Goal: Entertainment & Leisure: Consume media (video, audio)

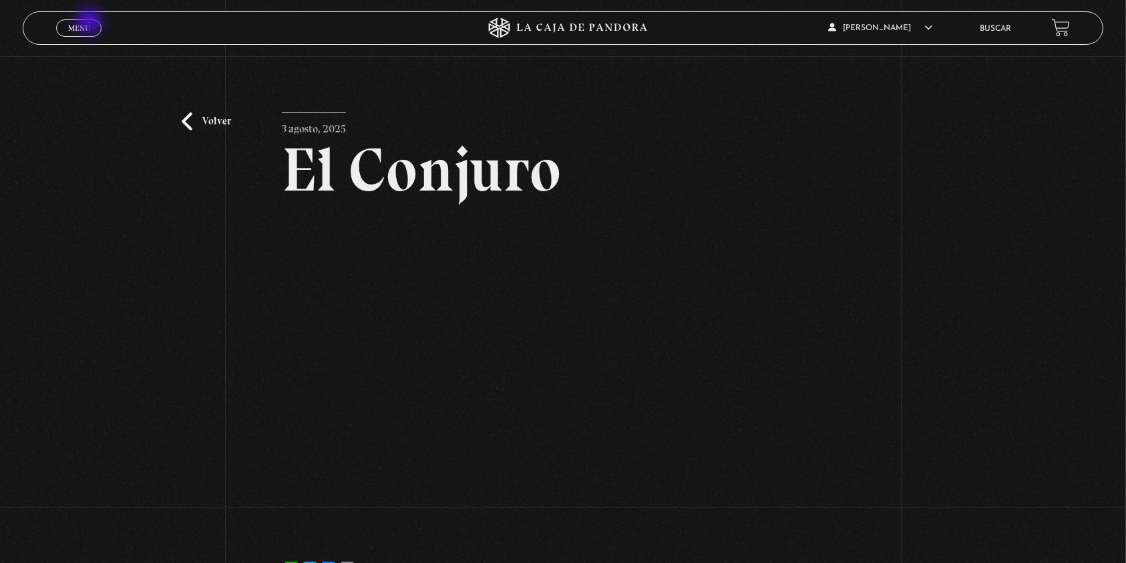
click at [90, 24] on span "Menu" at bounding box center [79, 28] width 22 height 8
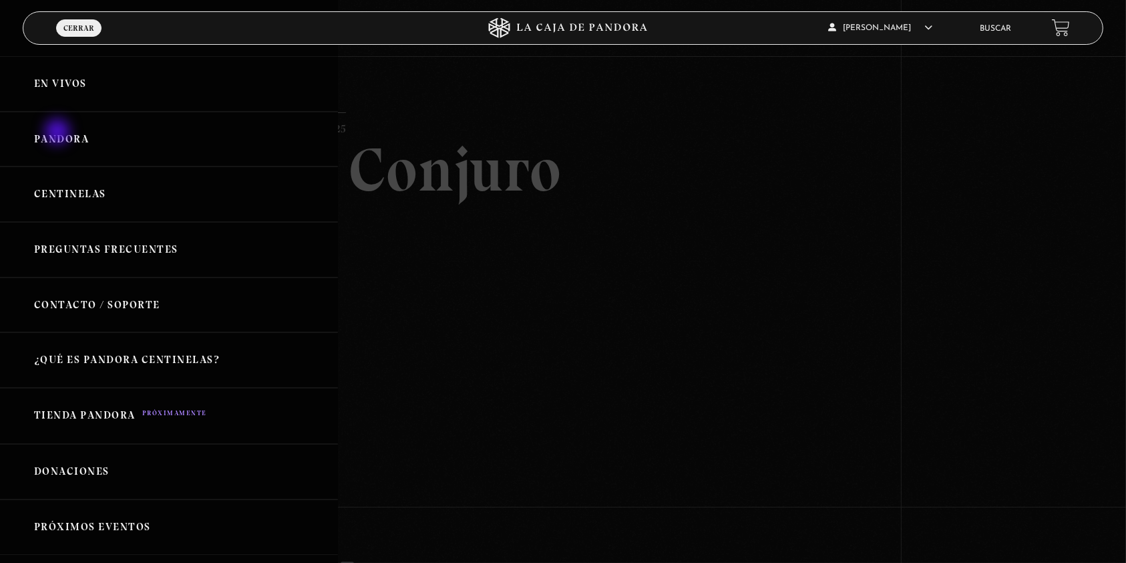
click at [59, 133] on link "Pandora" at bounding box center [169, 139] width 338 height 55
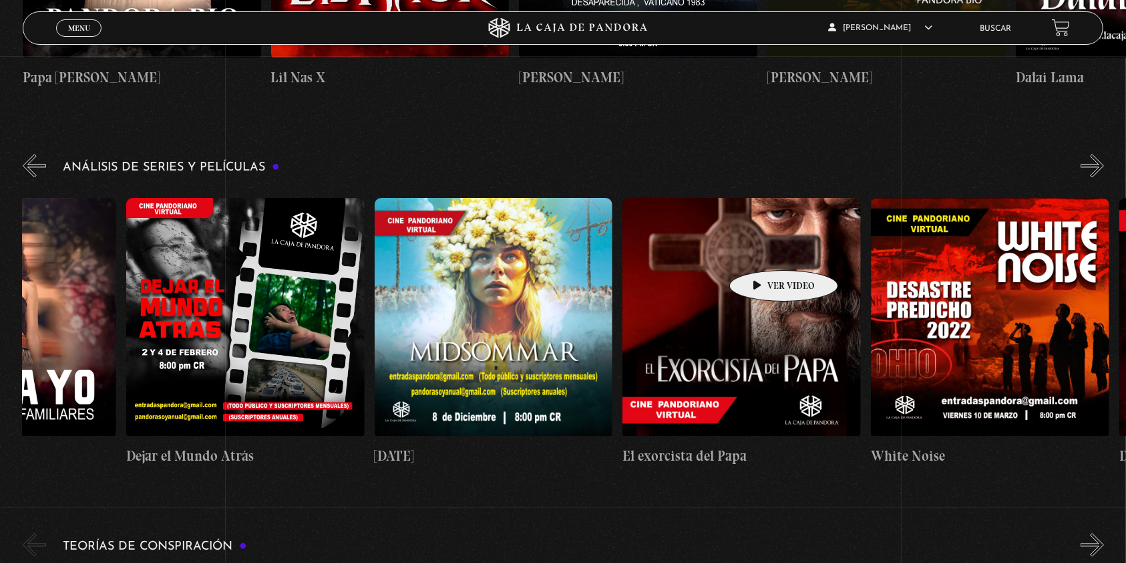
scroll to position [0, 899]
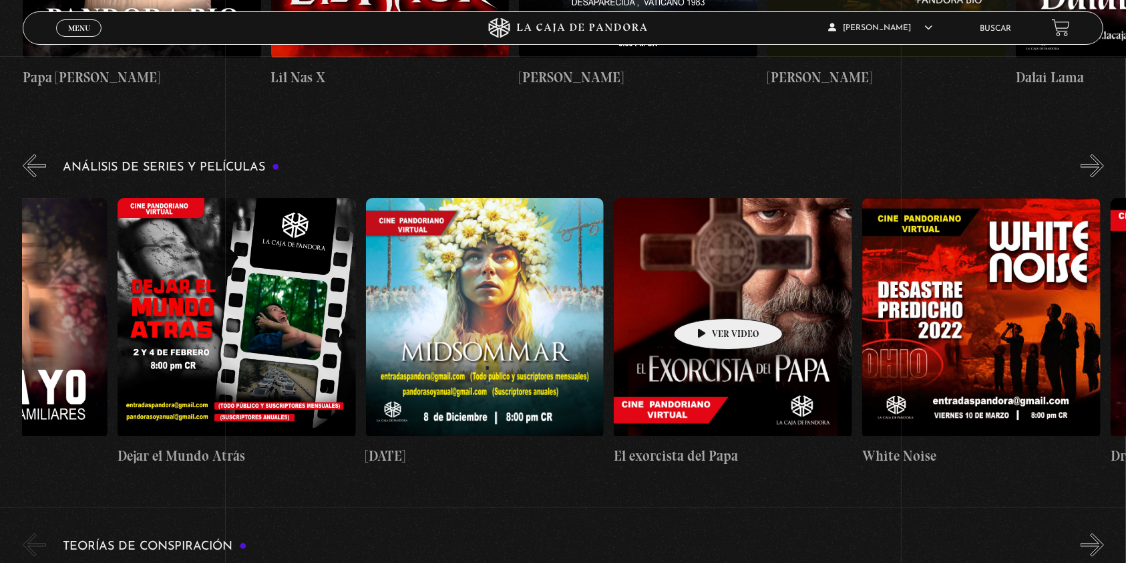
click at [708, 298] on figure at bounding box center [733, 318] width 239 height 241
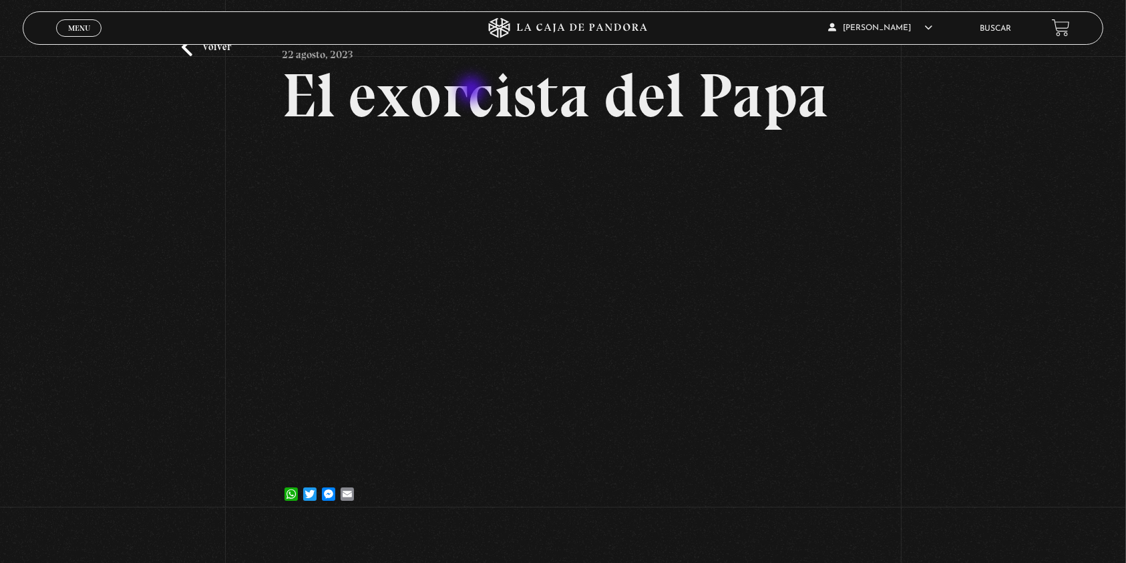
scroll to position [70, 0]
